Goal: Complete application form

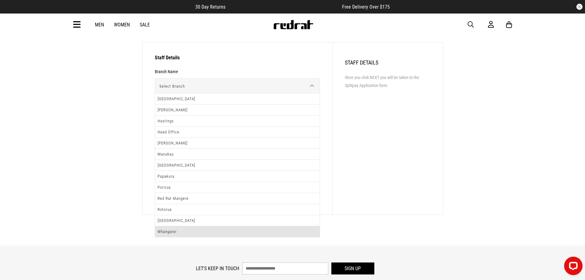
click at [303, 235] on li "Whangarei" at bounding box center [237, 231] width 165 height 11
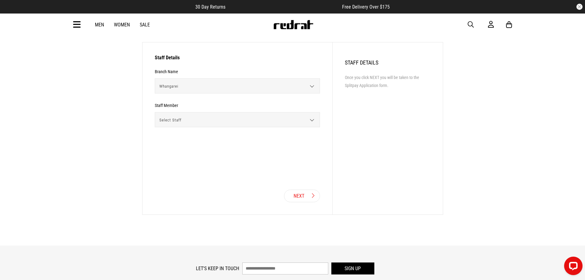
click at [245, 120] on span "Select Staff" at bounding box center [235, 119] width 160 height 15
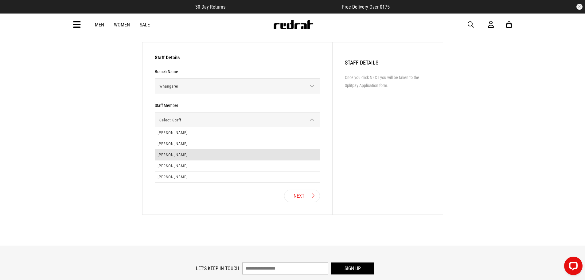
click at [243, 153] on li "[PERSON_NAME]" at bounding box center [237, 154] width 165 height 11
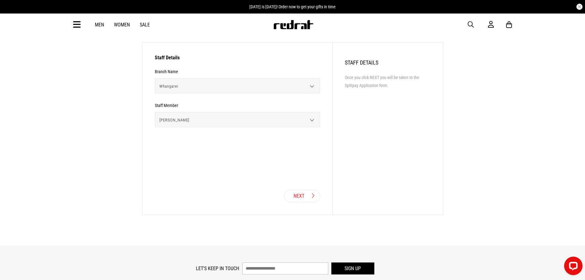
click at [304, 195] on button "Next" at bounding box center [302, 196] width 36 height 13
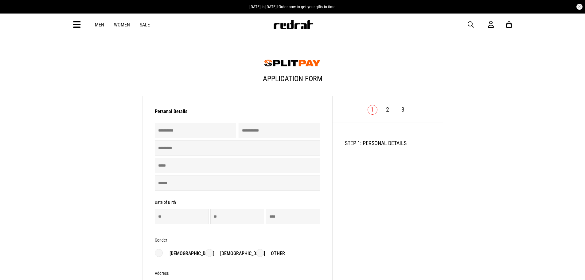
click at [177, 131] on input "text" at bounding box center [195, 130] width 81 height 15
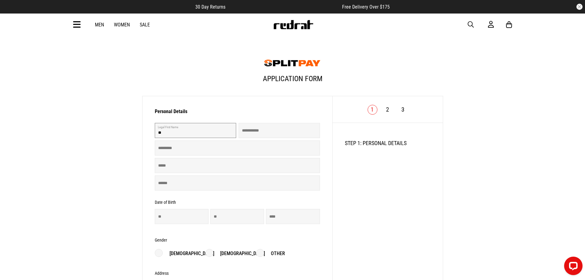
type input "*"
